Goal: Task Accomplishment & Management: Manage account settings

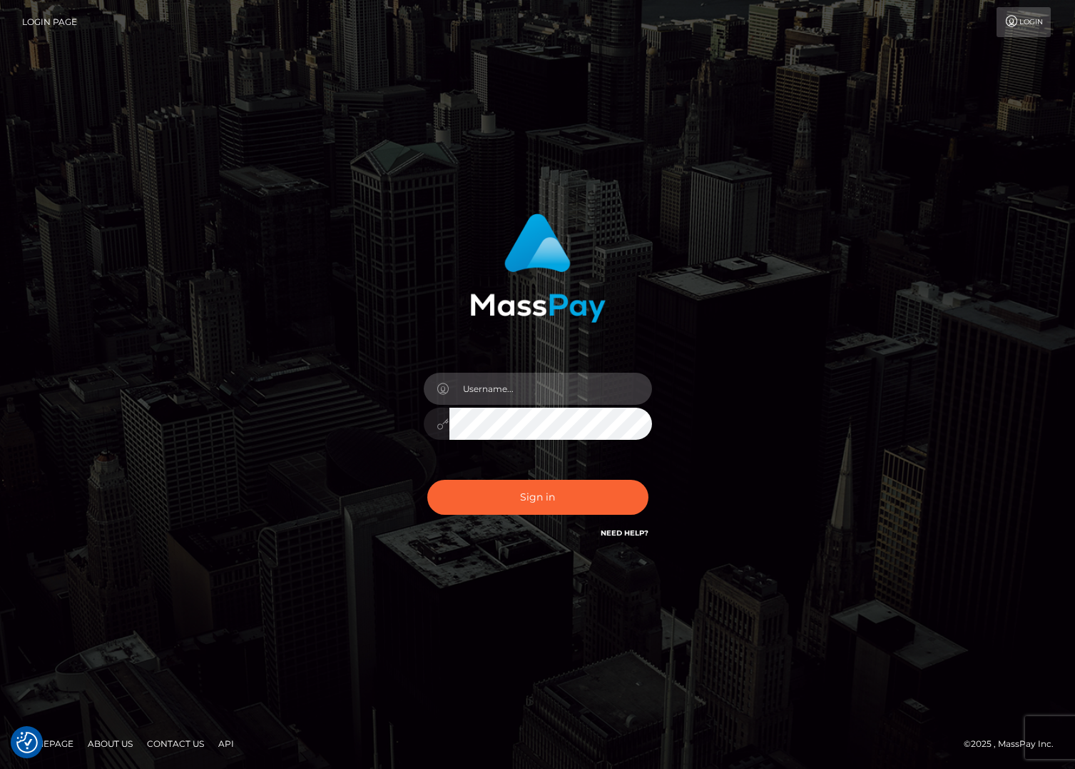
type input "jacka"
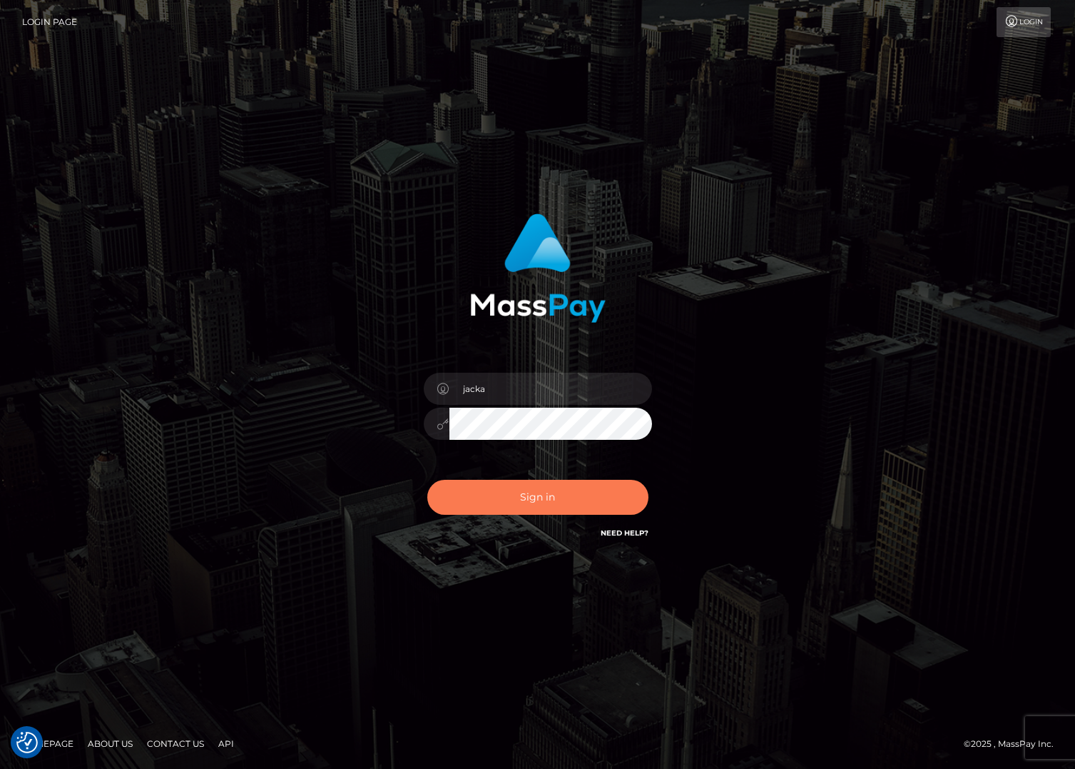
click at [515, 507] on button "Sign in" at bounding box center [537, 497] width 221 height 35
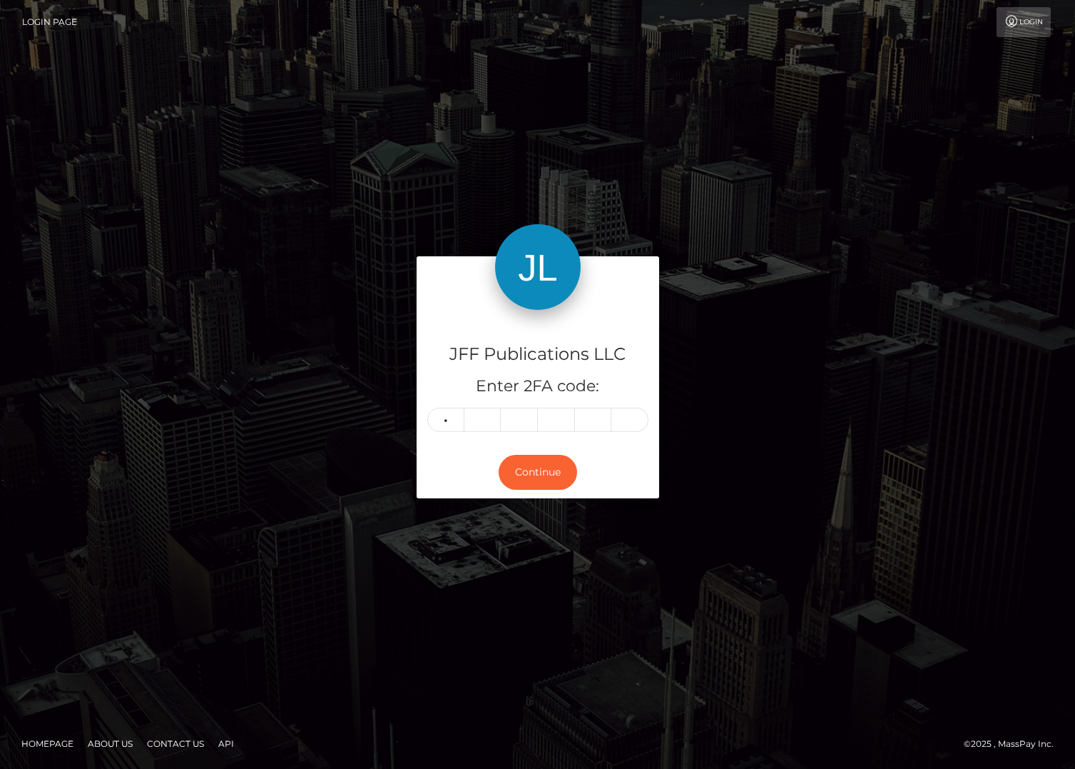
type input "7"
type input "1"
type input "7"
type input "6"
type input "7"
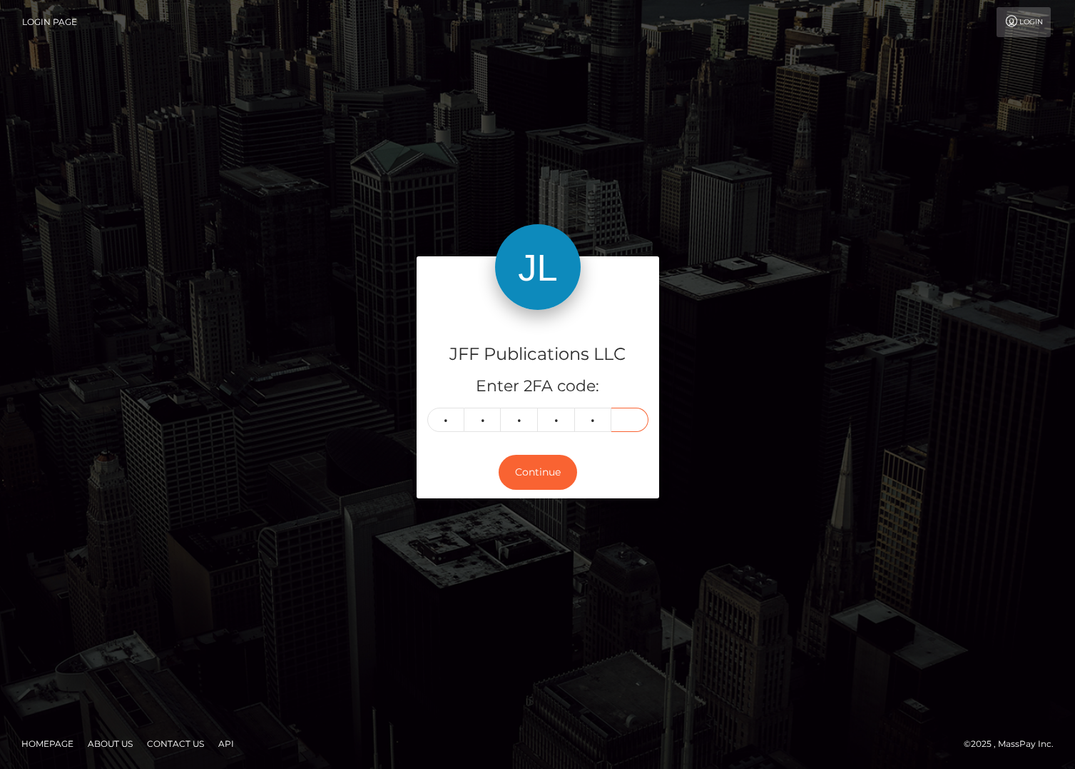
type input "2"
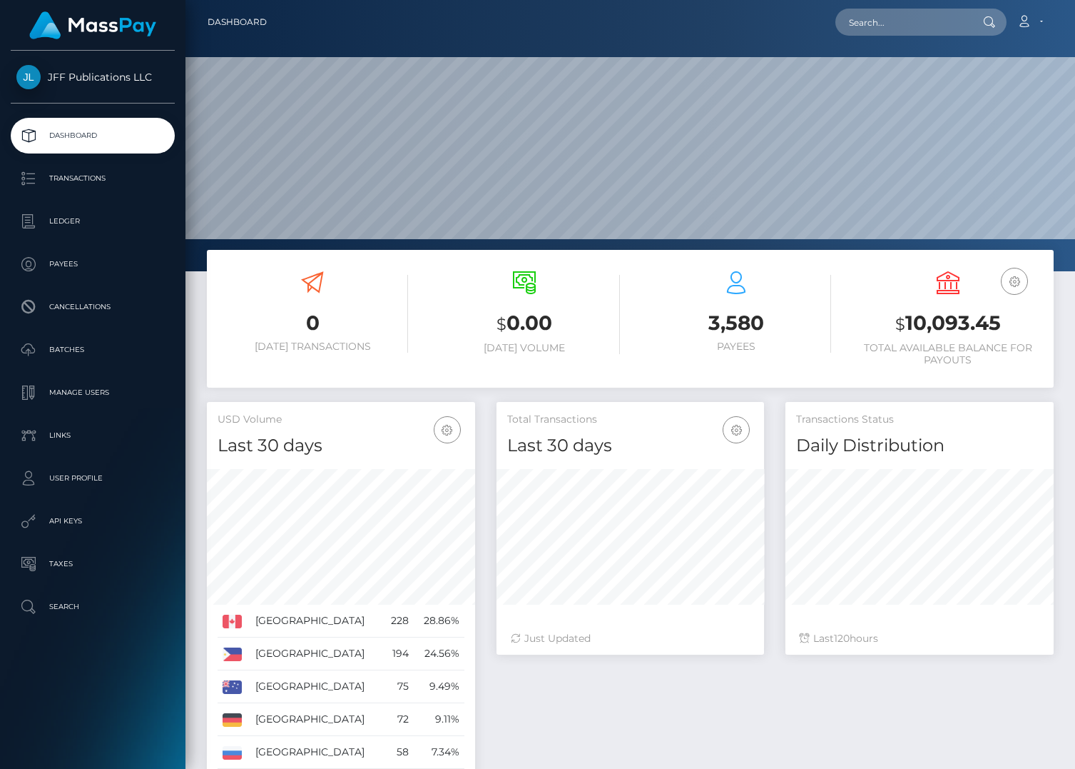
scroll to position [252, 268]
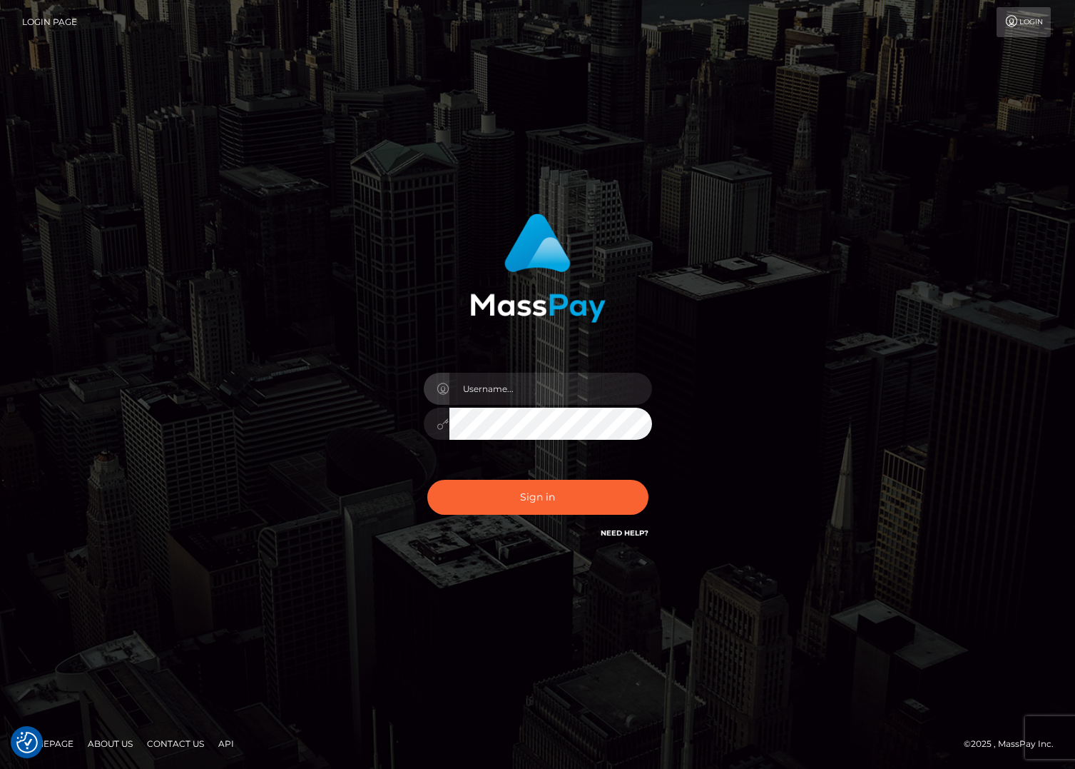
checkbox input "true"
